Goal: Information Seeking & Learning: Learn about a topic

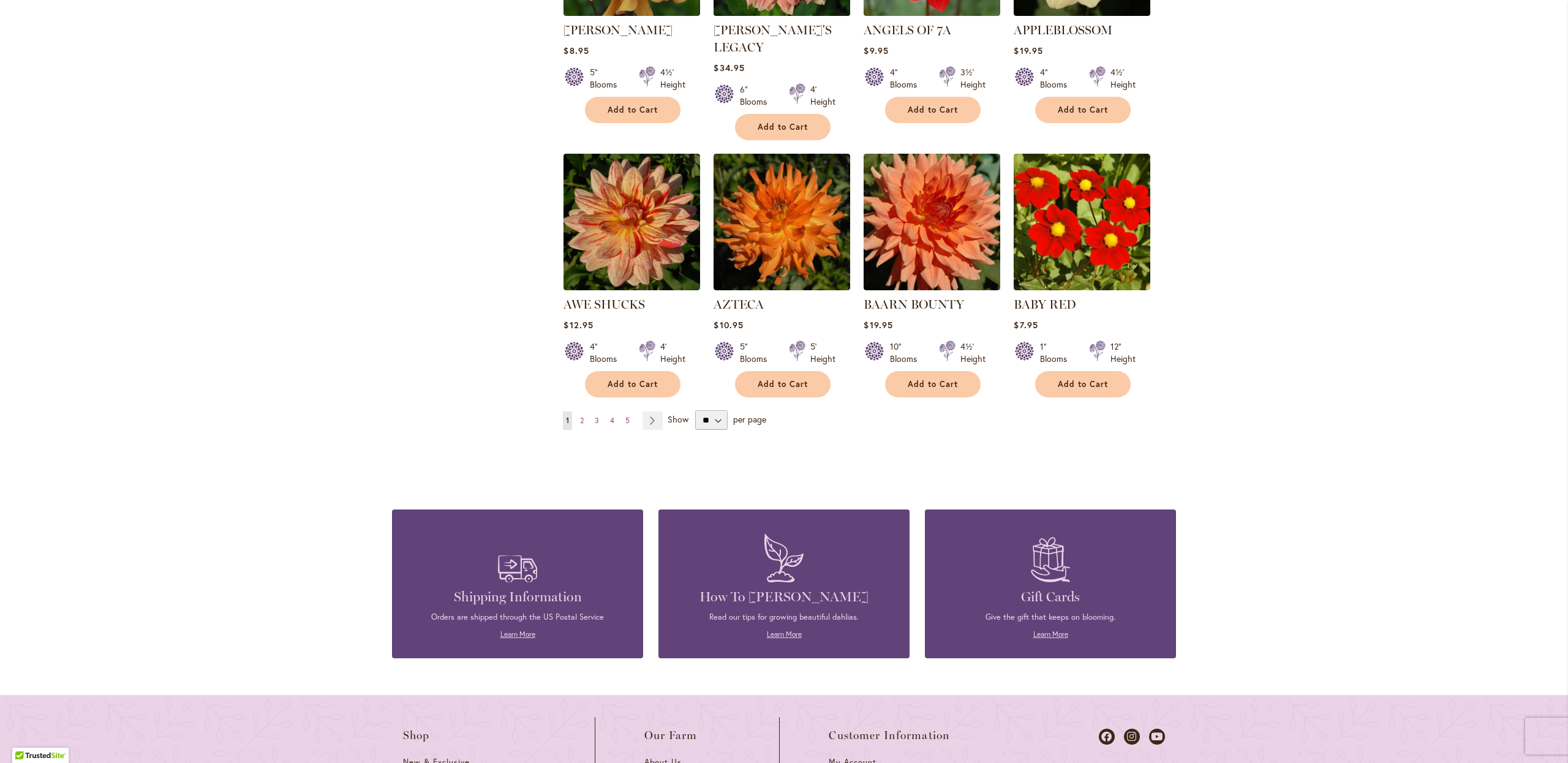
scroll to position [922, 0]
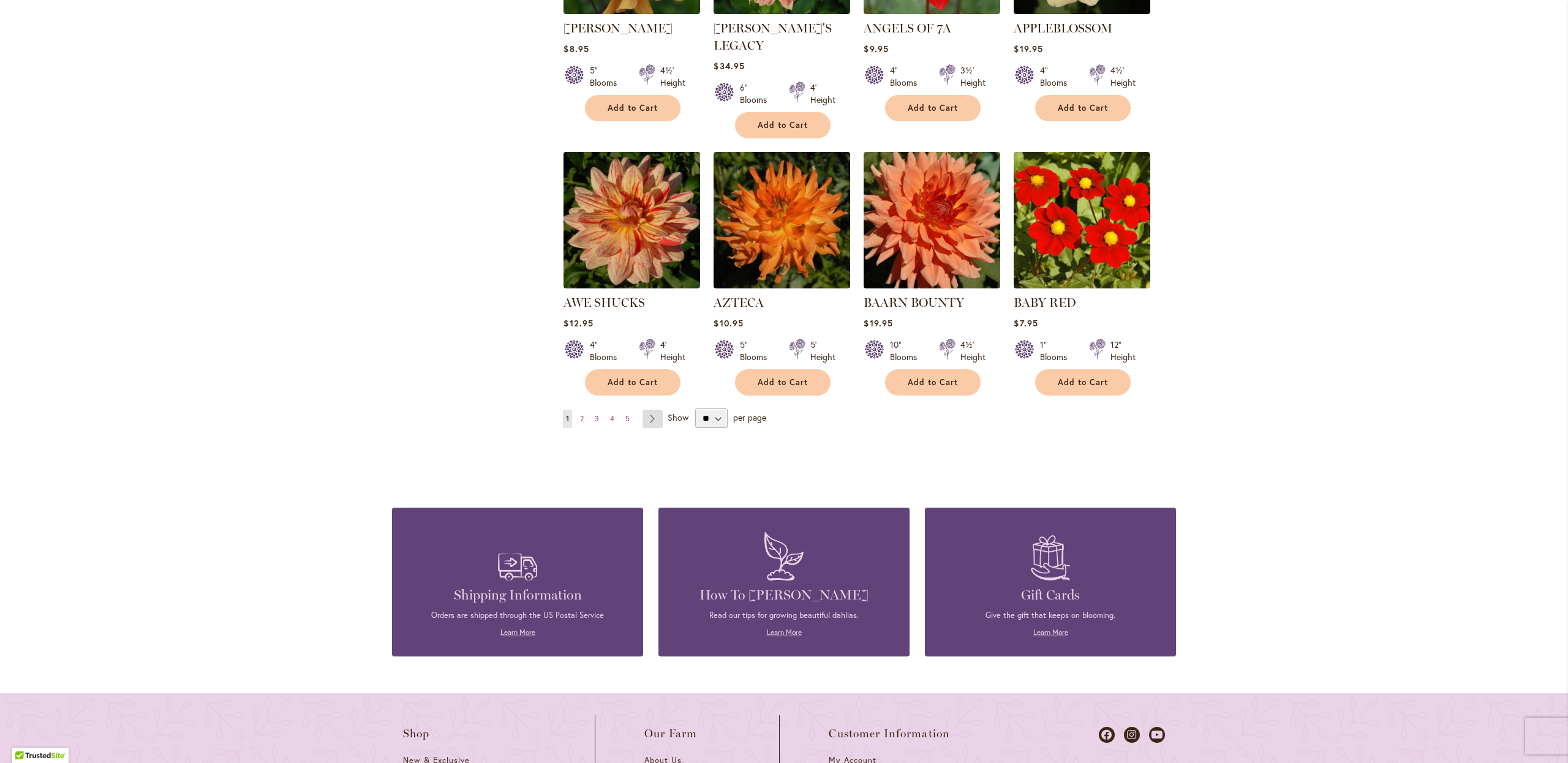
click at [653, 410] on link "Page Next" at bounding box center [653, 418] width 20 height 18
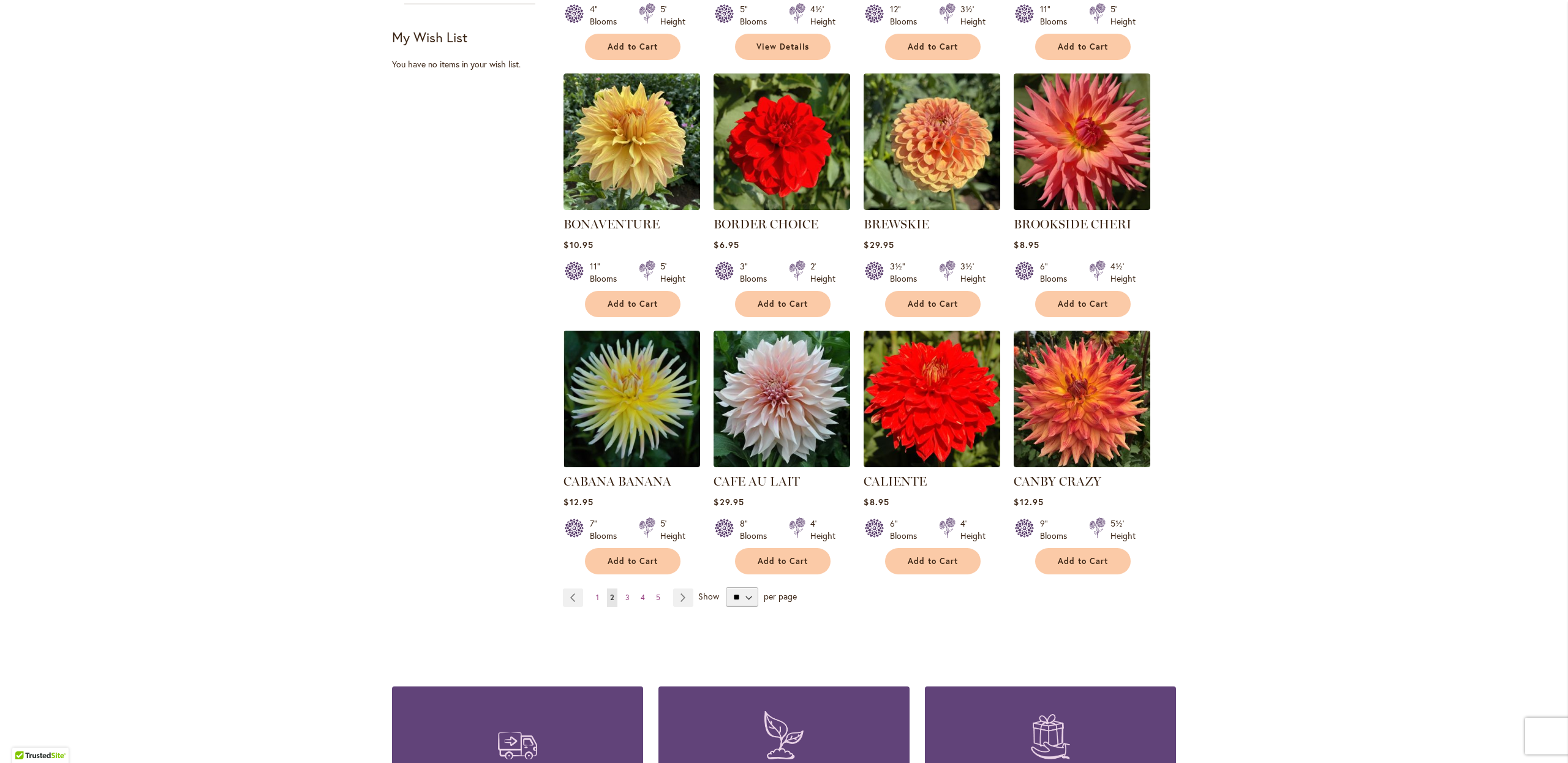
scroll to position [728, 0]
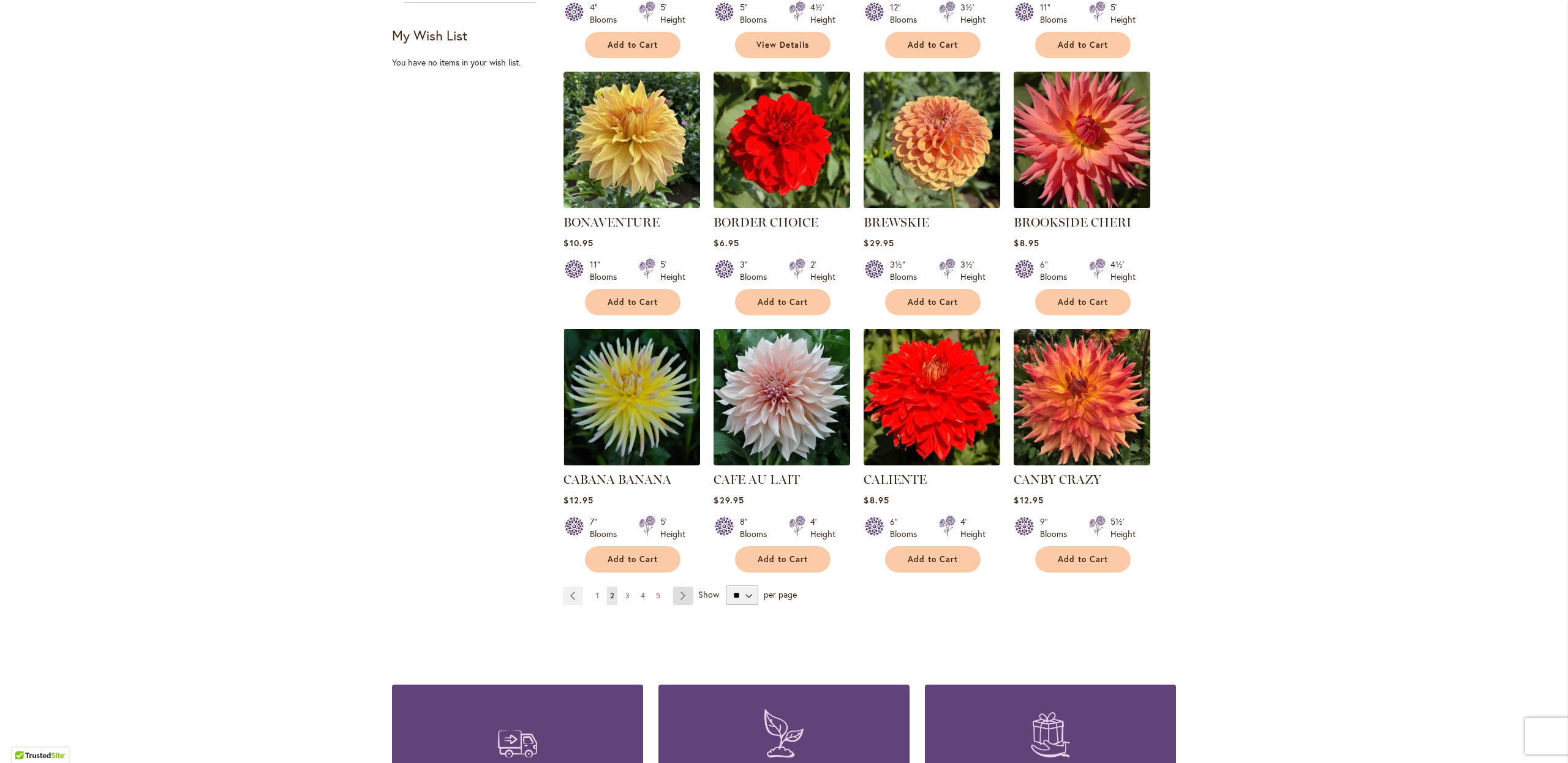
click at [682, 597] on link "Page Next" at bounding box center [683, 595] width 20 height 18
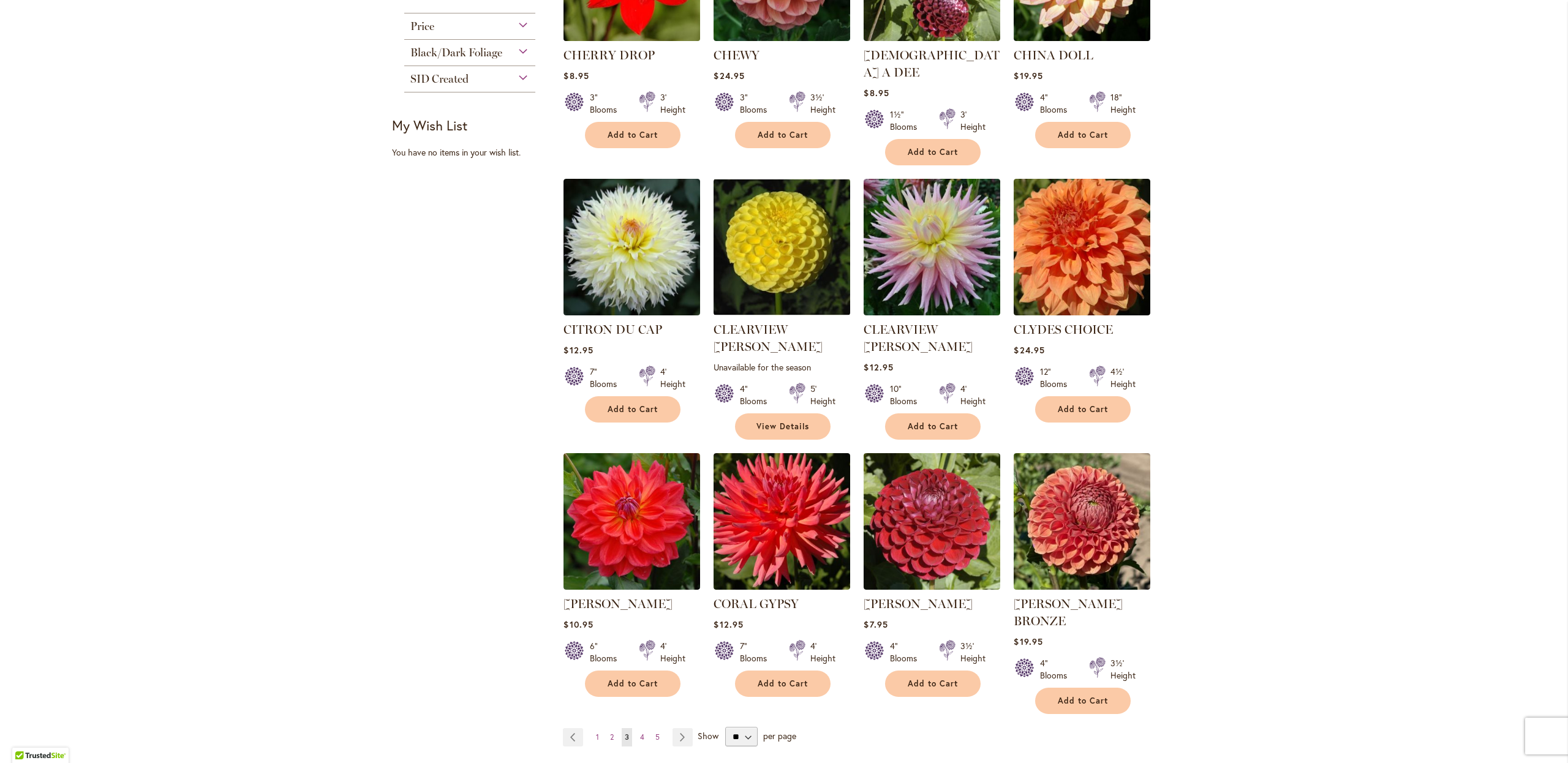
scroll to position [639, 0]
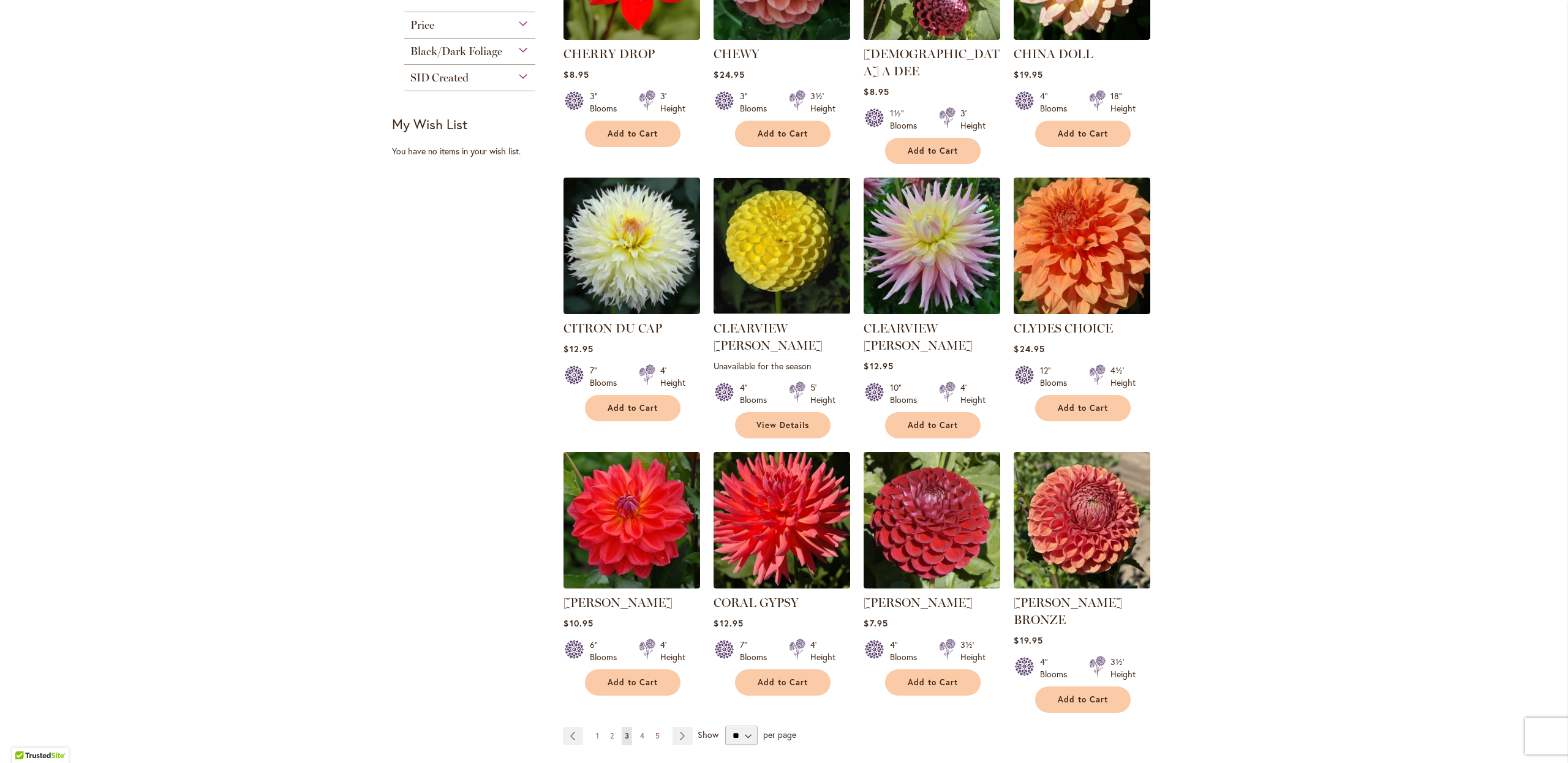
click at [644, 731] on span "4" at bounding box center [642, 735] width 4 height 9
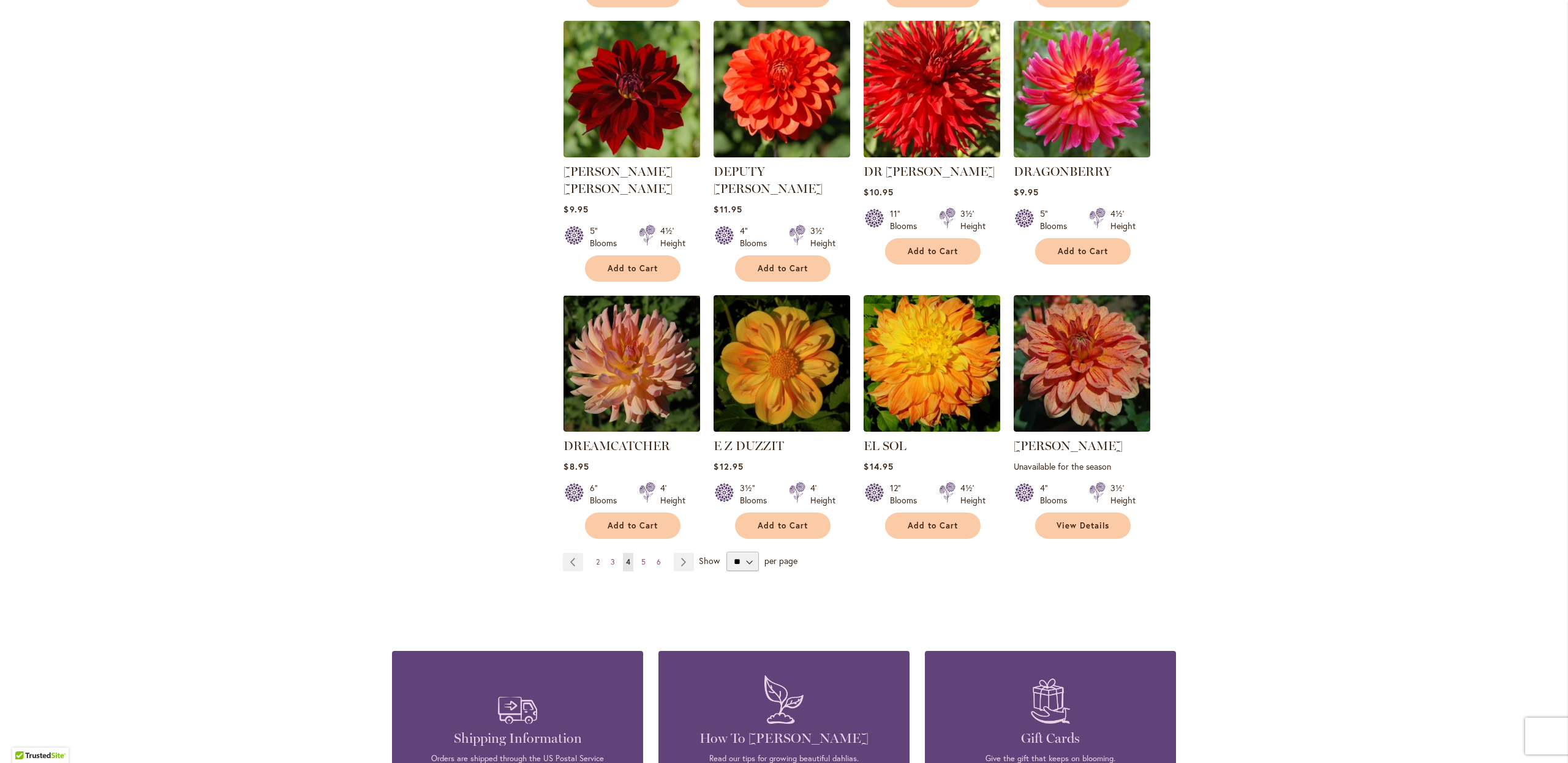
scroll to position [797, 0]
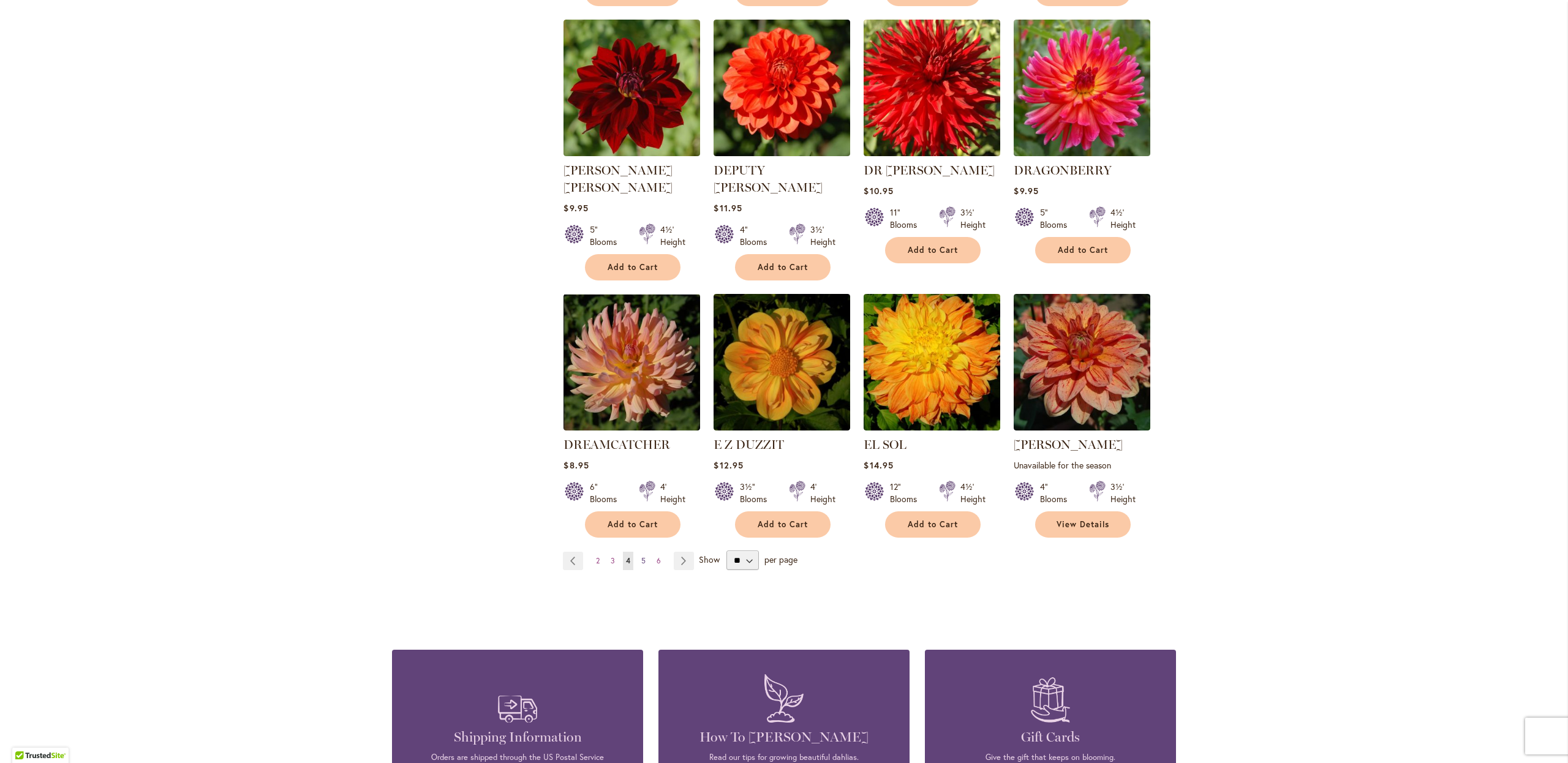
click at [645, 556] on span "5" at bounding box center [643, 560] width 4 height 9
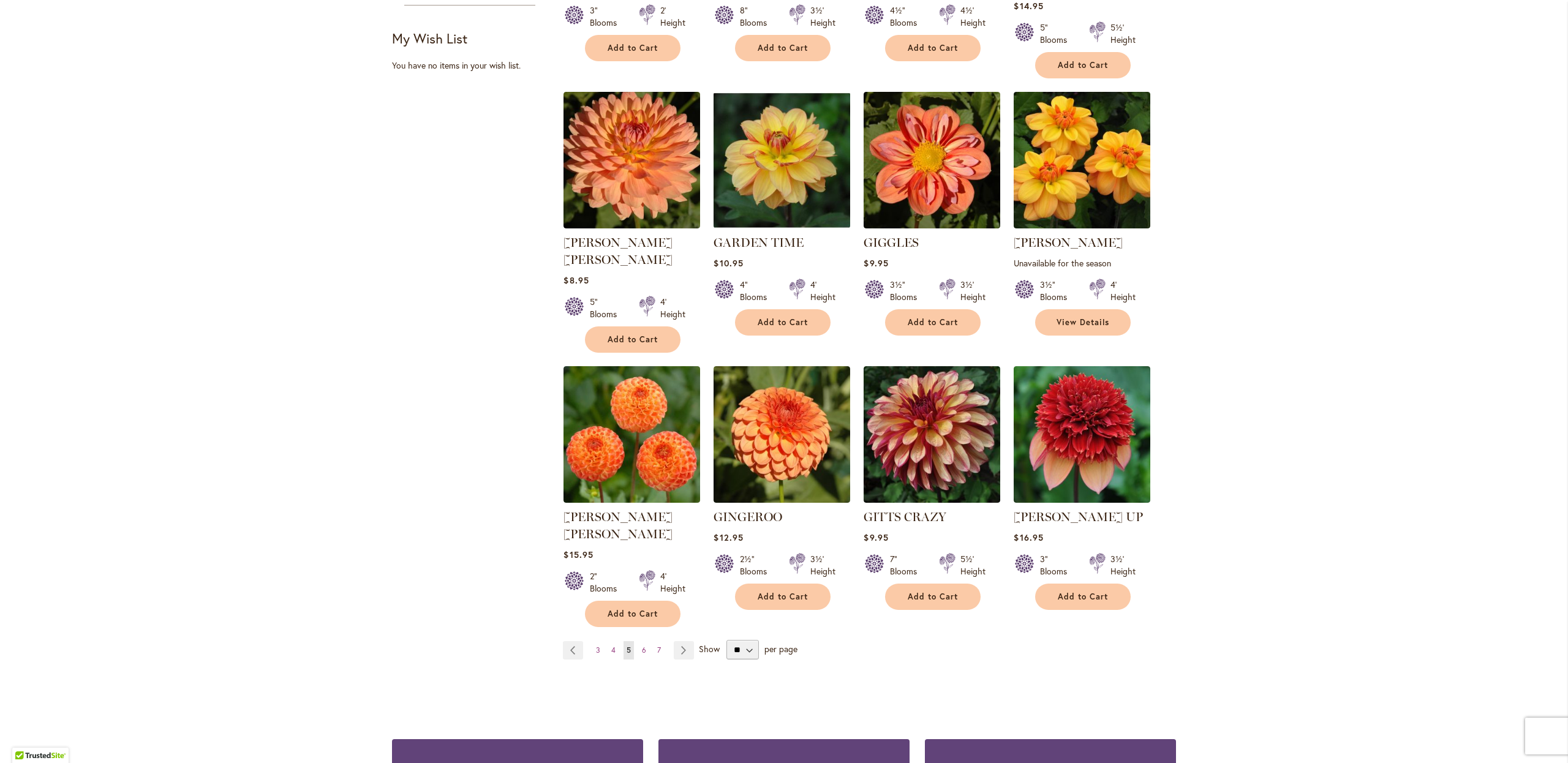
scroll to position [730, 0]
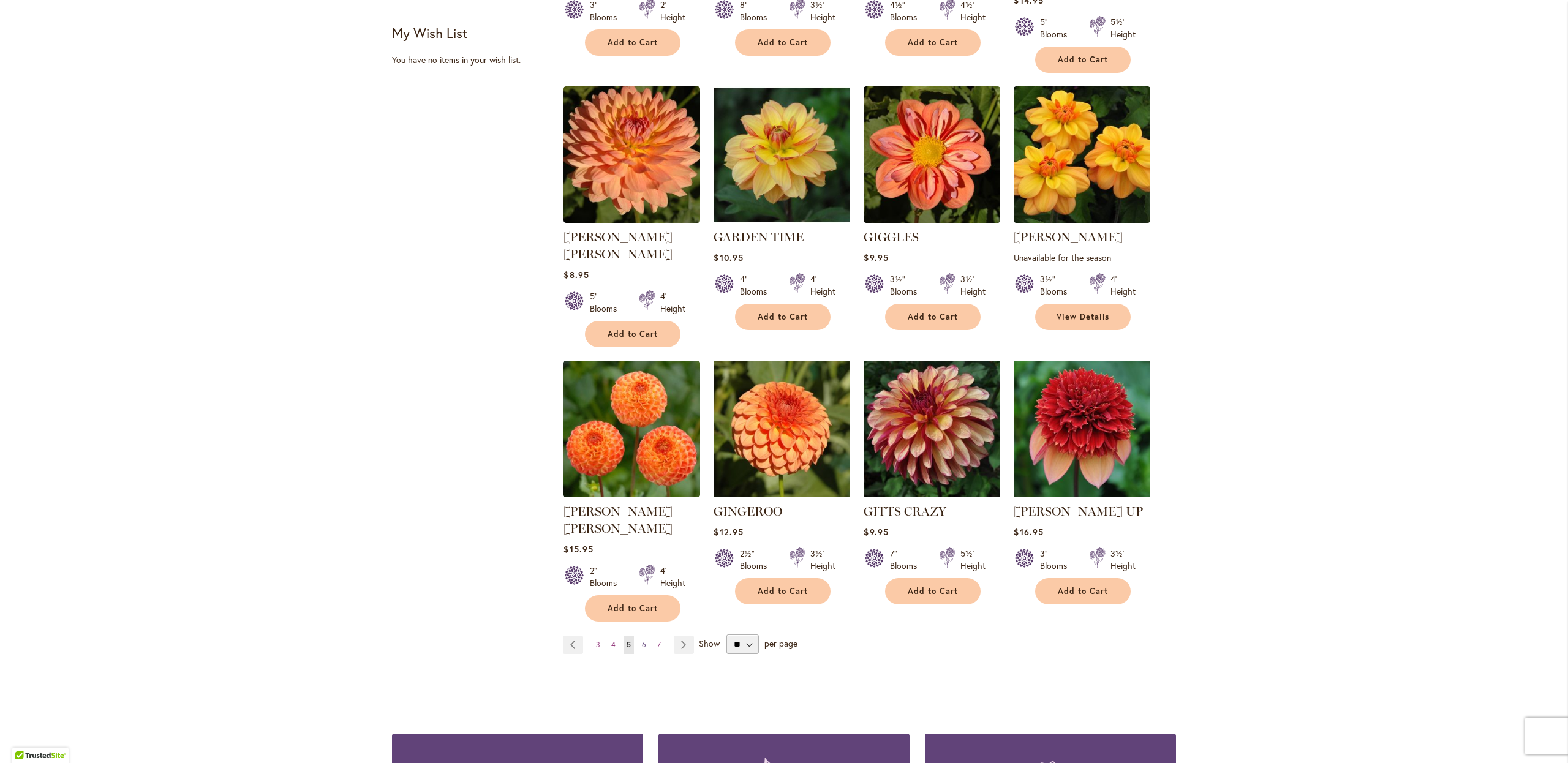
click at [644, 640] on span "6" at bounding box center [644, 644] width 4 height 9
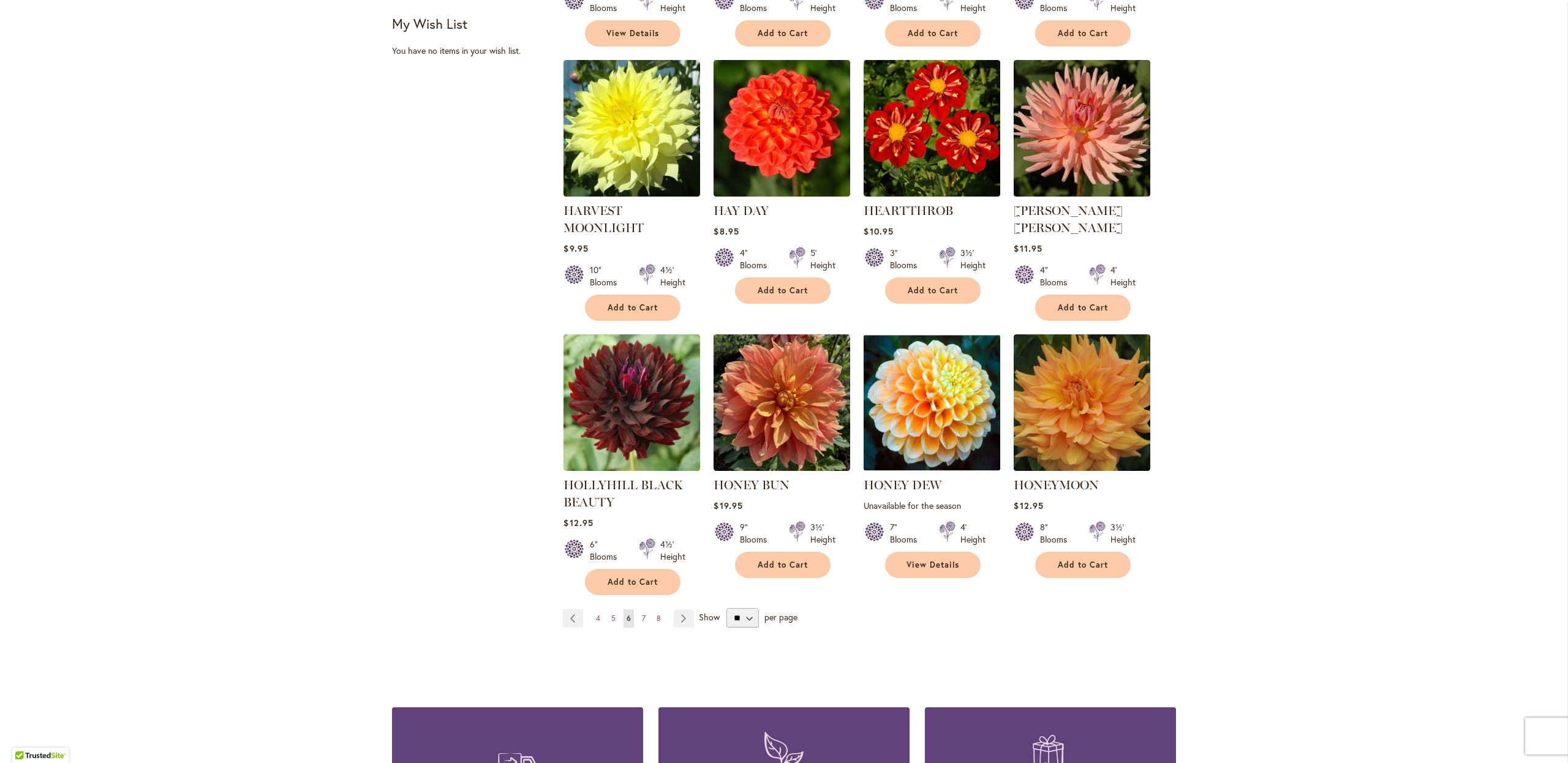
scroll to position [740, 0]
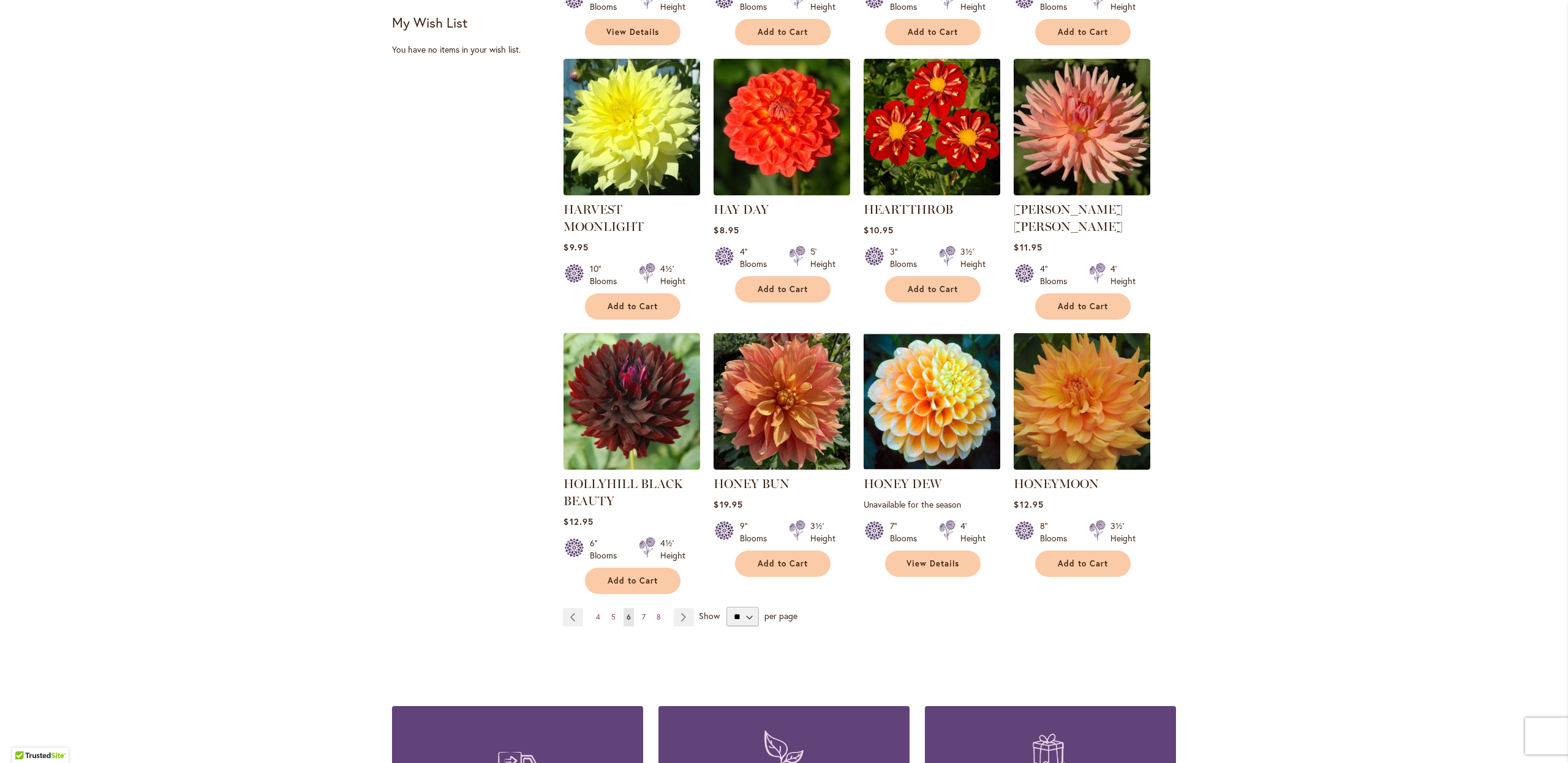
click at [644, 617] on span "7" at bounding box center [643, 617] width 4 height 9
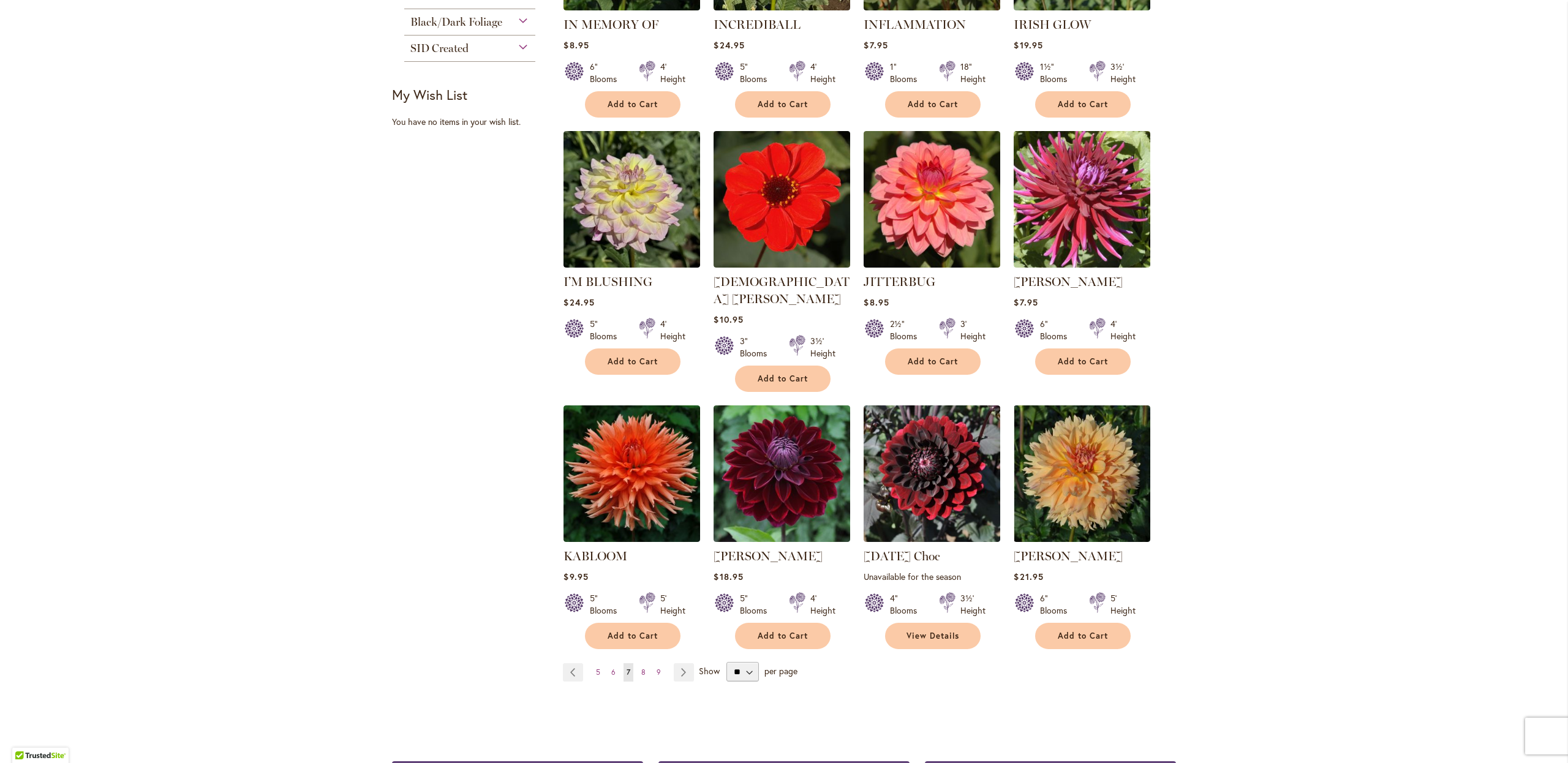
scroll to position [673, 0]
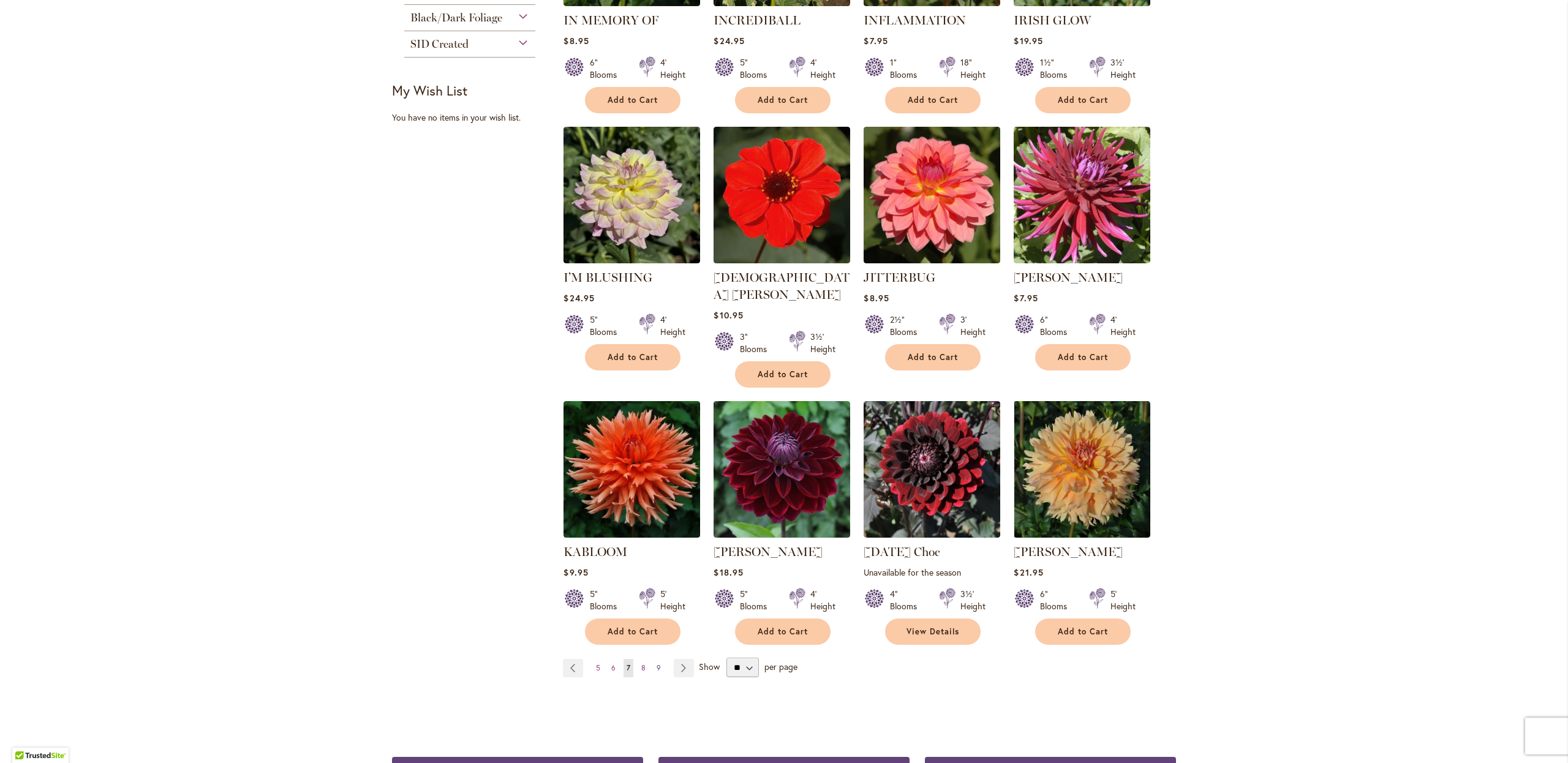
click at [659, 663] on span "9" at bounding box center [658, 668] width 4 height 9
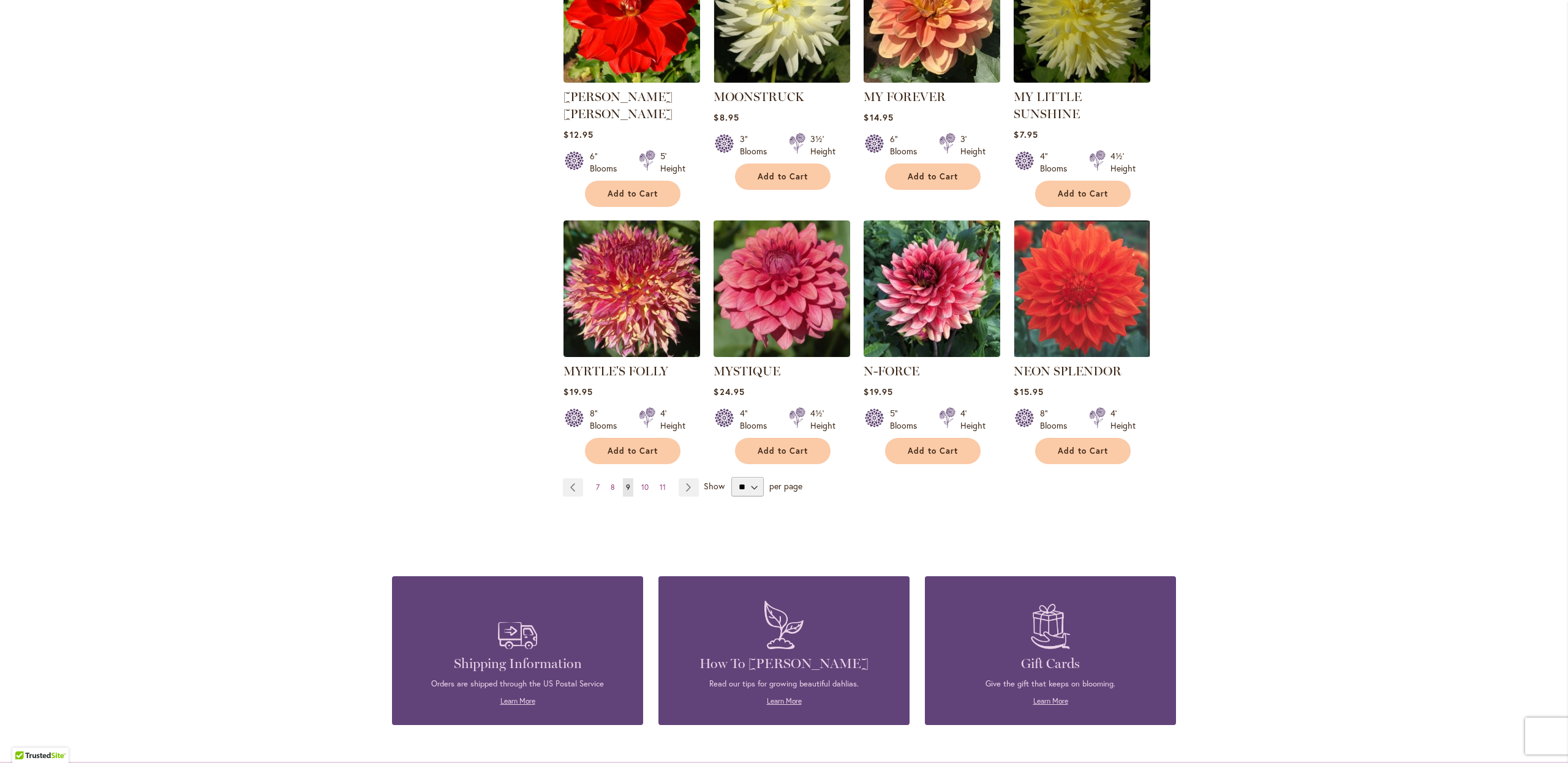
scroll to position [873, 0]
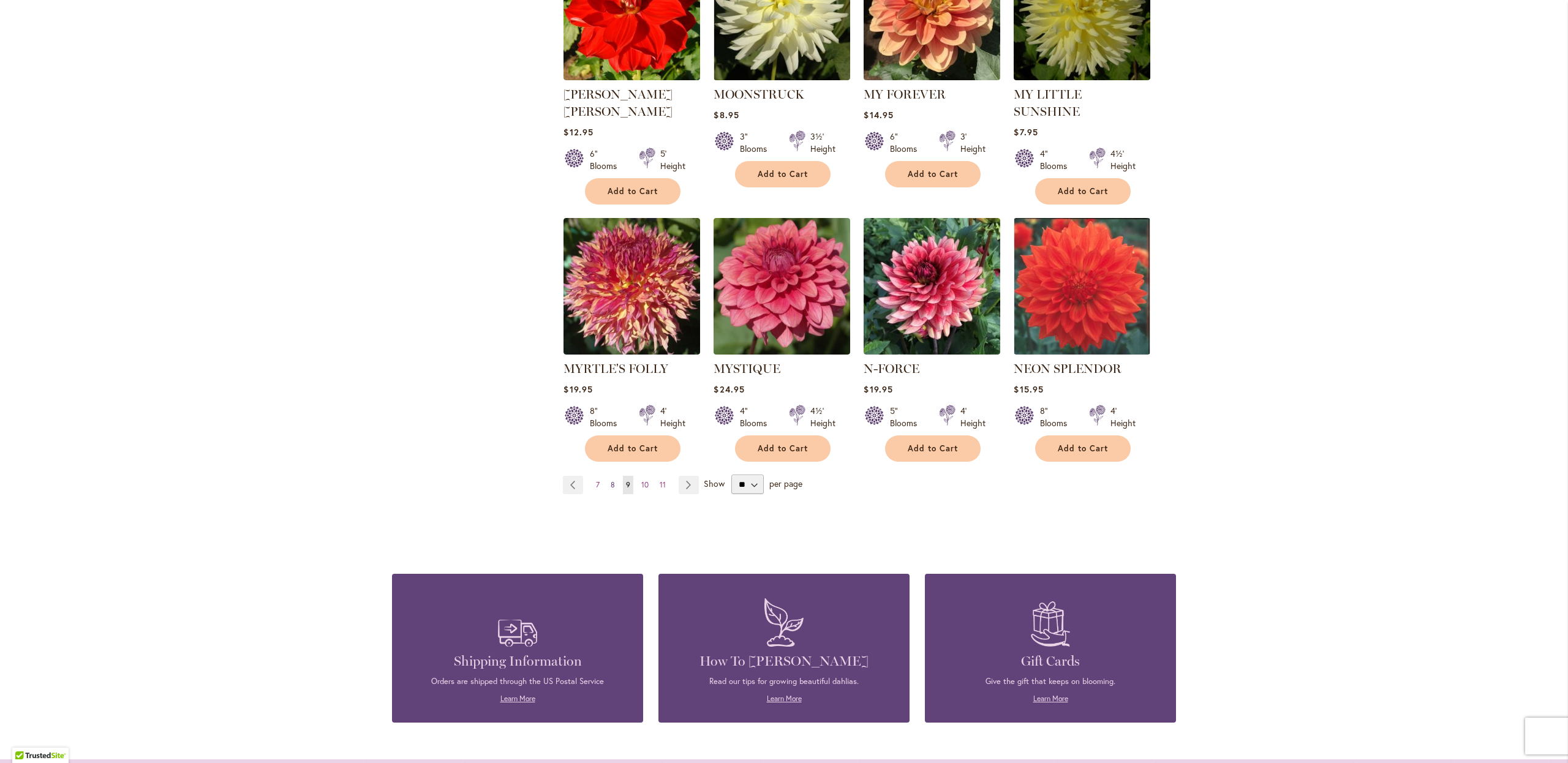
click at [613, 480] on span "8" at bounding box center [613, 484] width 4 height 9
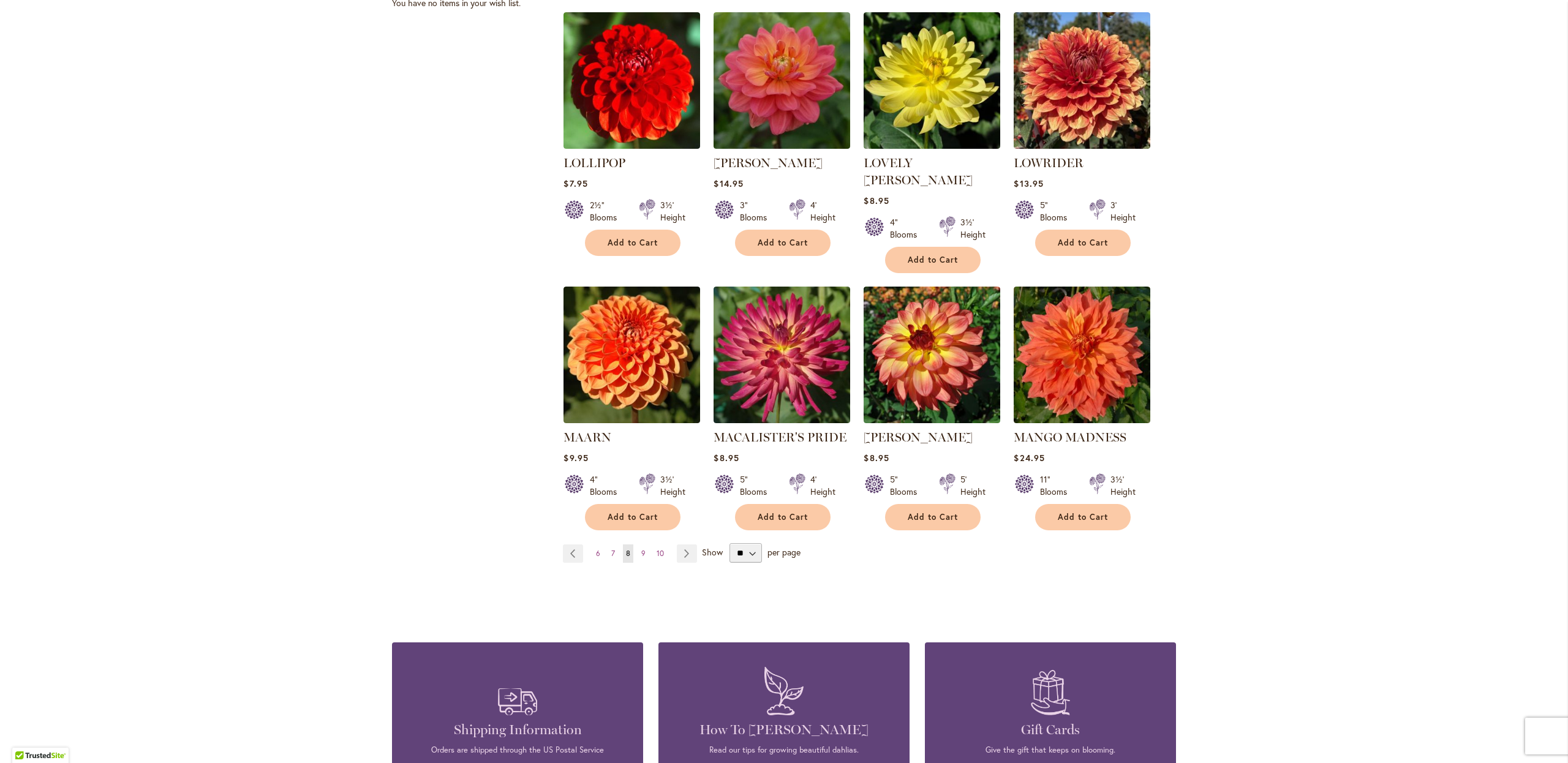
scroll to position [788, 0]
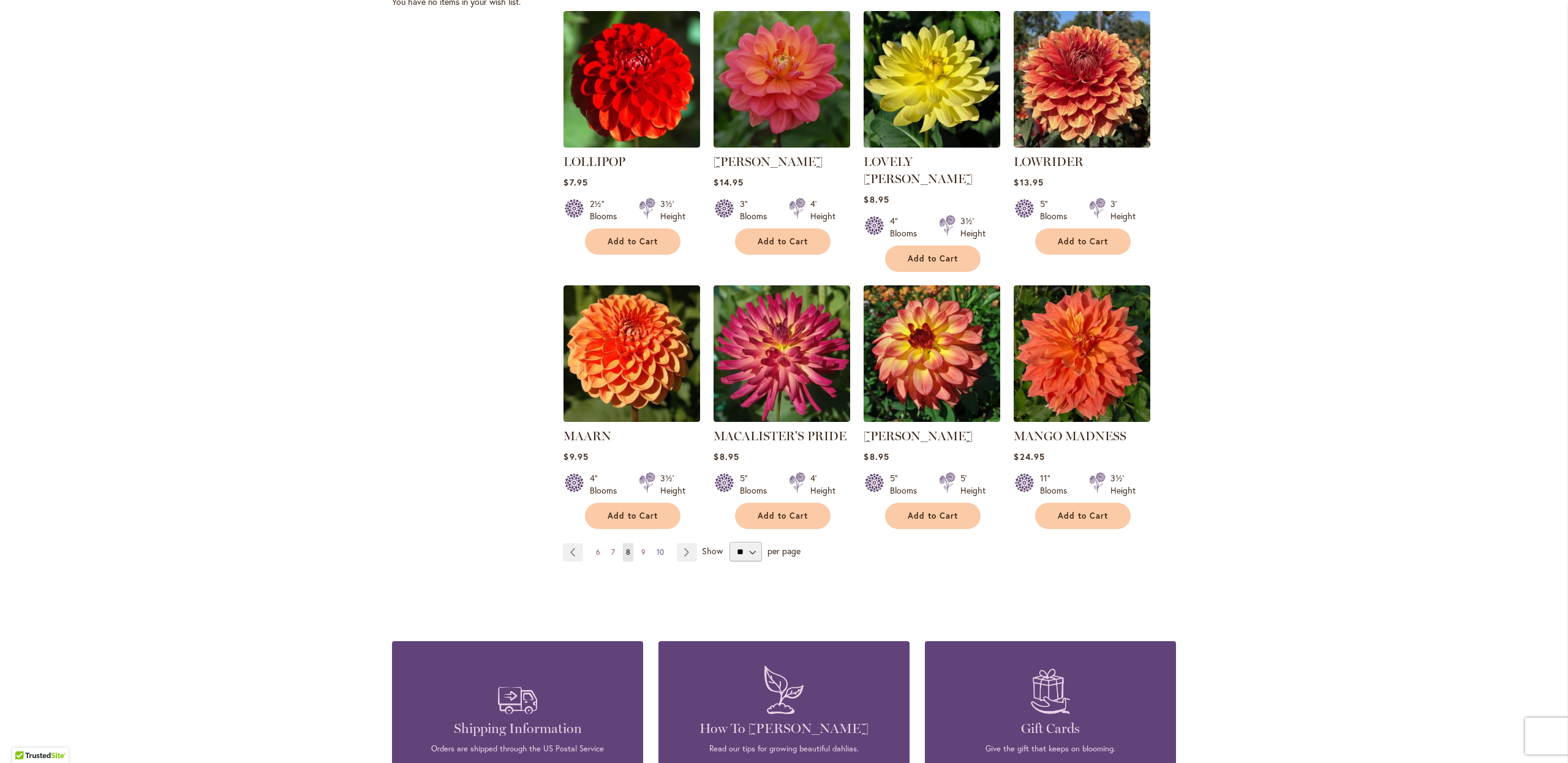
click at [663, 547] on span "10" at bounding box center [660, 551] width 7 height 9
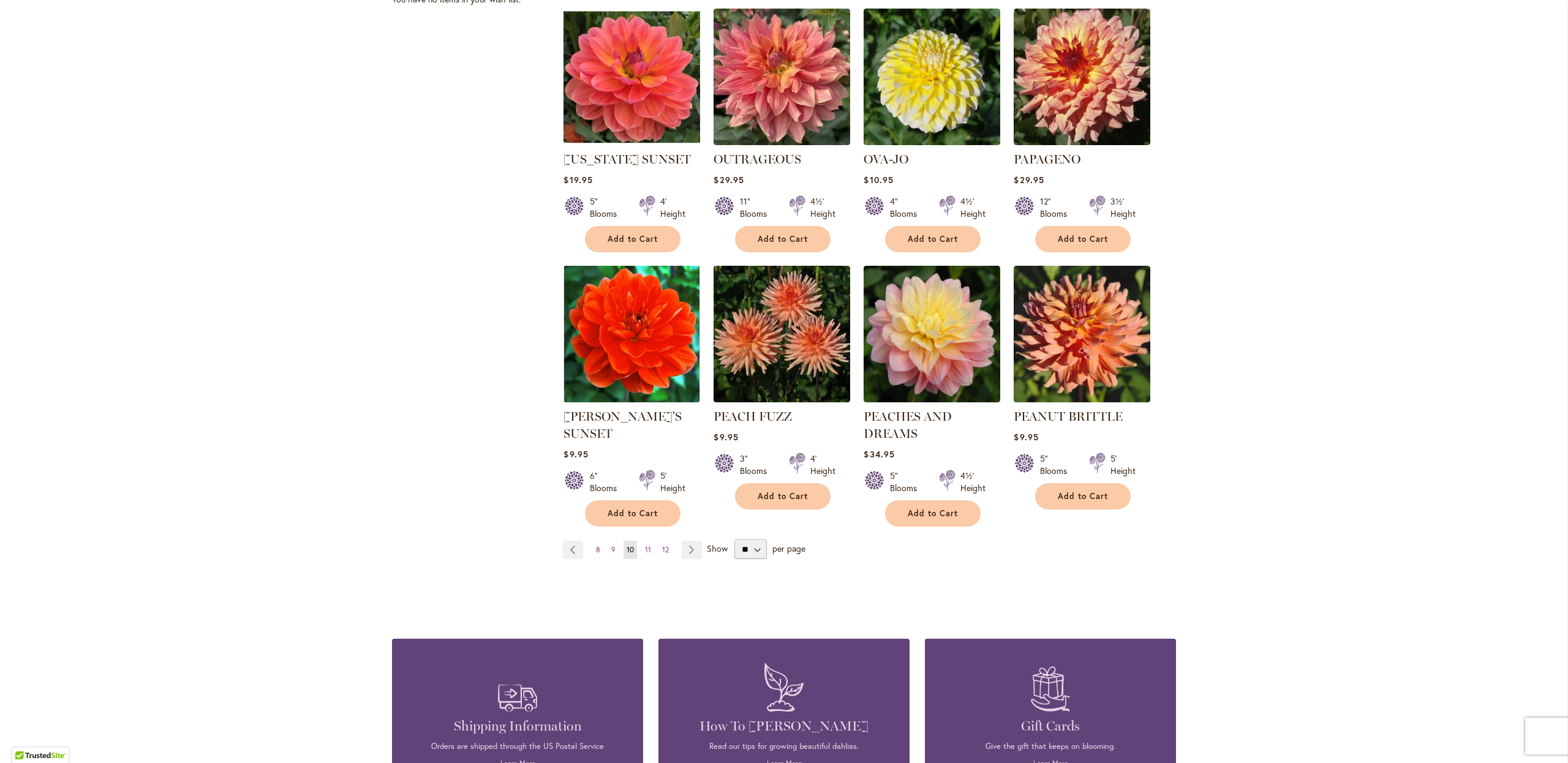
scroll to position [794, 0]
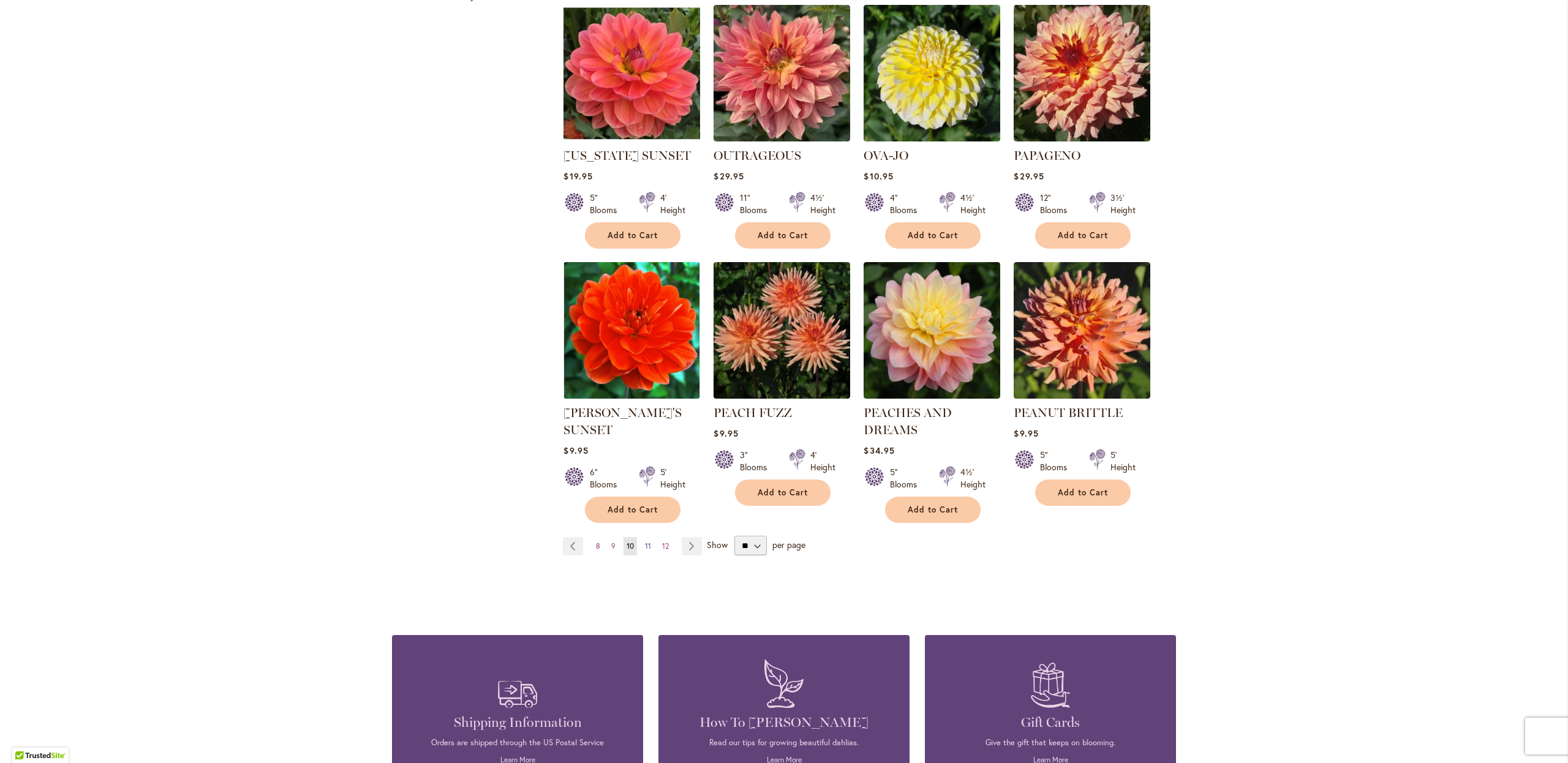
click at [650, 545] on span "11" at bounding box center [648, 546] width 6 height 9
